Goal: Task Accomplishment & Management: Complete application form

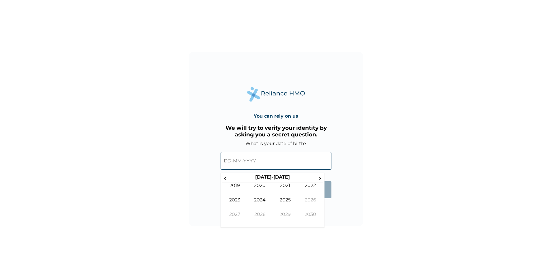
click at [241, 159] on input "text" at bounding box center [276, 161] width 111 height 18
click at [226, 178] on span "‹" at bounding box center [225, 177] width 6 height 7
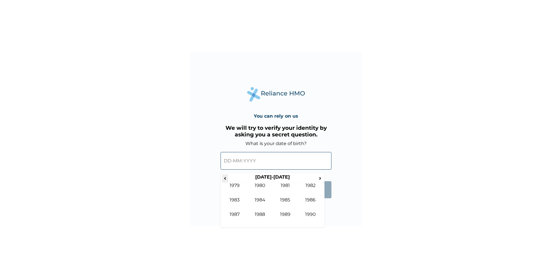
click at [226, 178] on span "‹" at bounding box center [225, 177] width 6 height 7
click at [320, 178] on span "›" at bounding box center [320, 177] width 6 height 7
click at [243, 214] on td "1997" at bounding box center [234, 218] width 25 height 14
click at [285, 186] on td "Mar" at bounding box center [285, 190] width 25 height 14
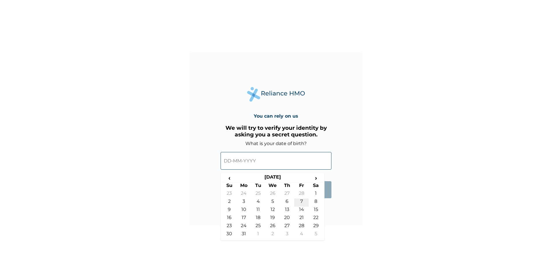
click at [299, 201] on td "7" at bounding box center [301, 202] width 14 height 8
type input "07-03-1997"
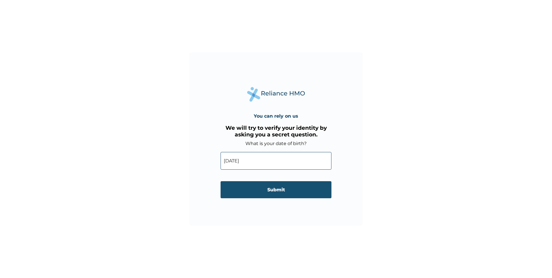
click at [285, 188] on input "Submit" at bounding box center [276, 189] width 111 height 17
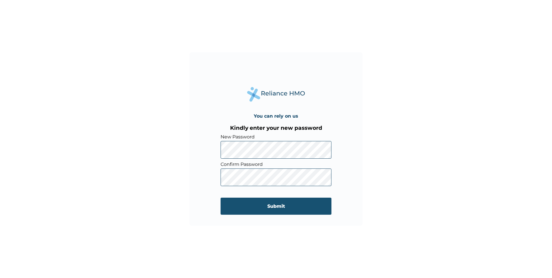
click at [286, 207] on input "Submit" at bounding box center [276, 206] width 111 height 17
